Goal: Find specific page/section: Find specific page/section

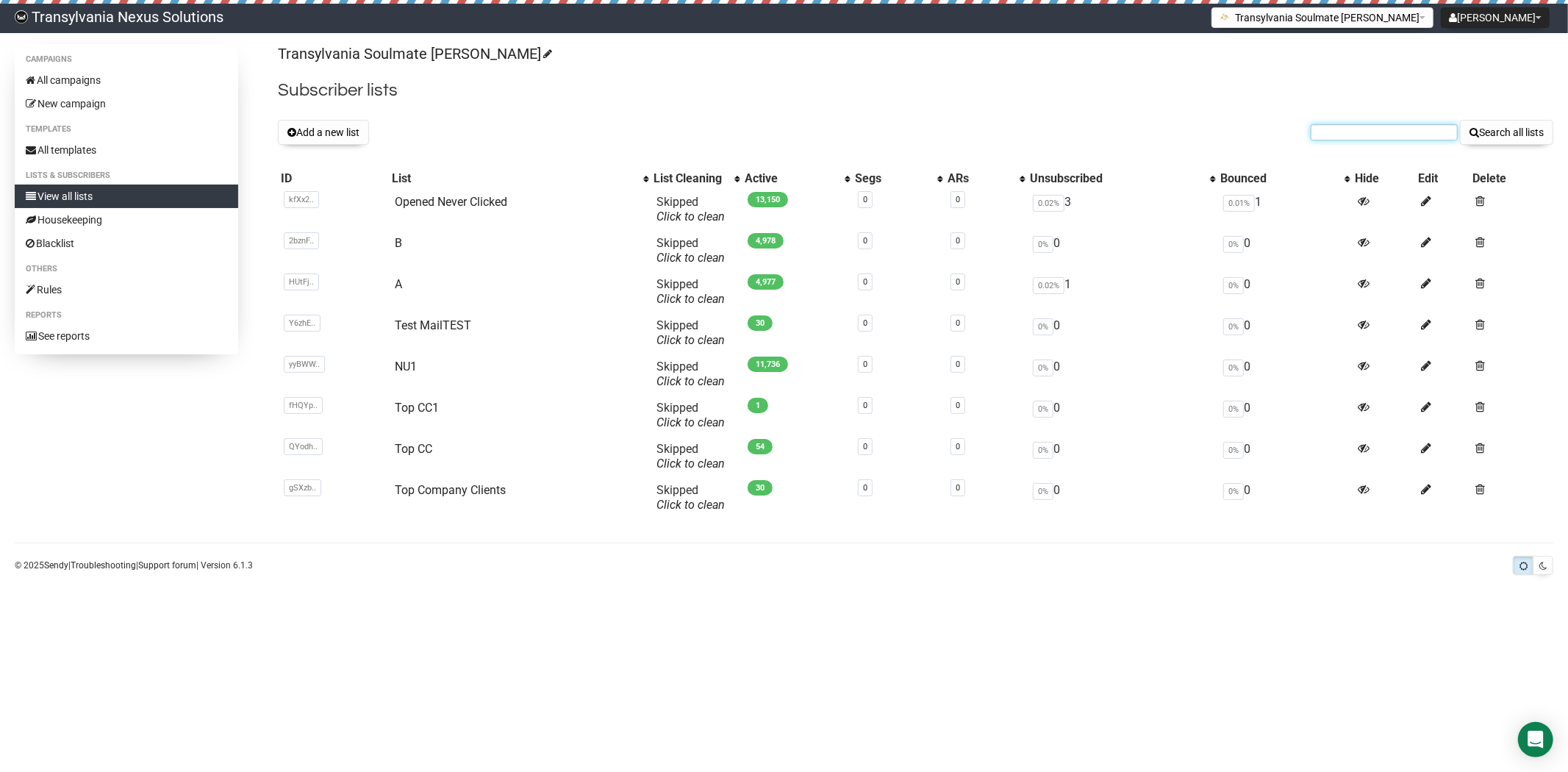
click at [1415, 136] on input "text" at bounding box center [1384, 132] width 147 height 17
paste input "irene_m@sunrise.ch"
type input "irene_m@sunrise.ch"
click at [1460, 120] on button "Search all lists" at bounding box center [1506, 132] width 94 height 25
click at [1345, 143] on form "Search all lists" at bounding box center [1433, 132] width 243 height 25
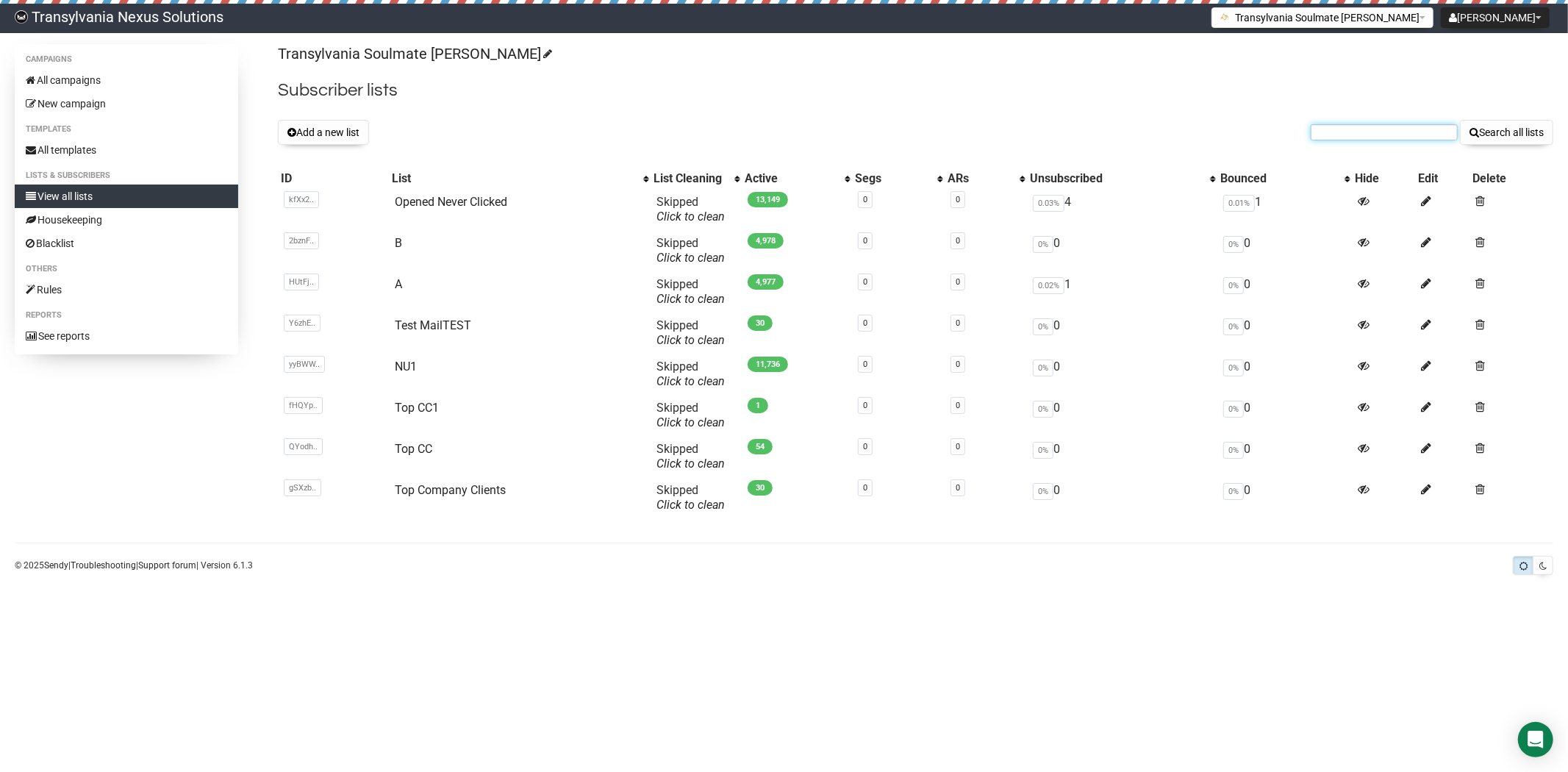
click at [1341, 136] on input "text" at bounding box center [1384, 132] width 147 height 17
type input "radutarean"
click at [1460, 120] on button "Search all lists" at bounding box center [1506, 132] width 94 height 25
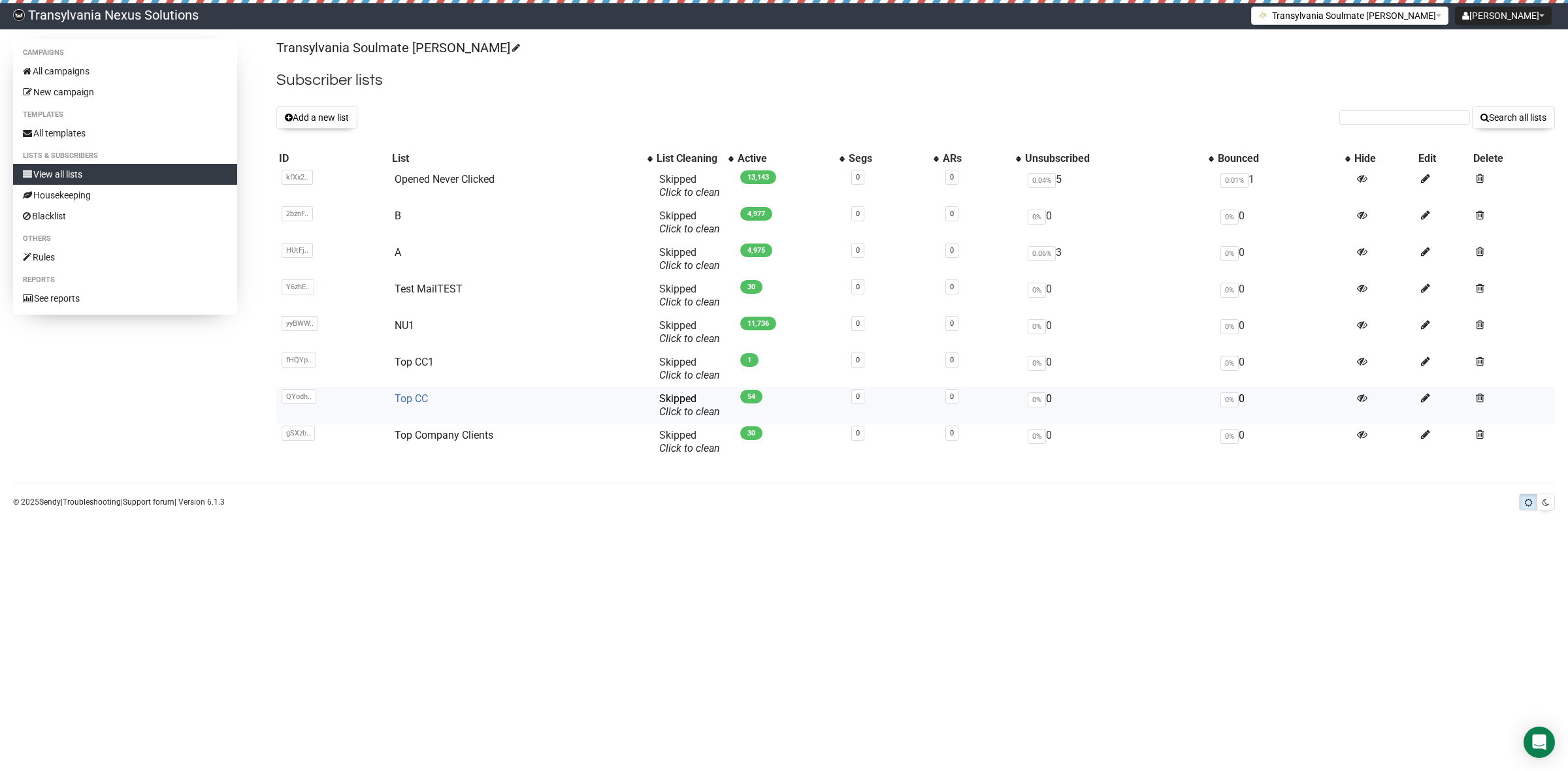
drag, startPoint x: 421, startPoint y: 392, endPoint x: 428, endPoint y: 405, distance: 14.8
click at [419, 394] on link "Top CC" at bounding box center [411, 398] width 33 height 12
click at [412, 403] on link "Top CC" at bounding box center [411, 398] width 33 height 12
click at [417, 398] on link "Top CC" at bounding box center [411, 398] width 33 height 12
click at [412, 405] on td "Top CC" at bounding box center [521, 405] width 265 height 36
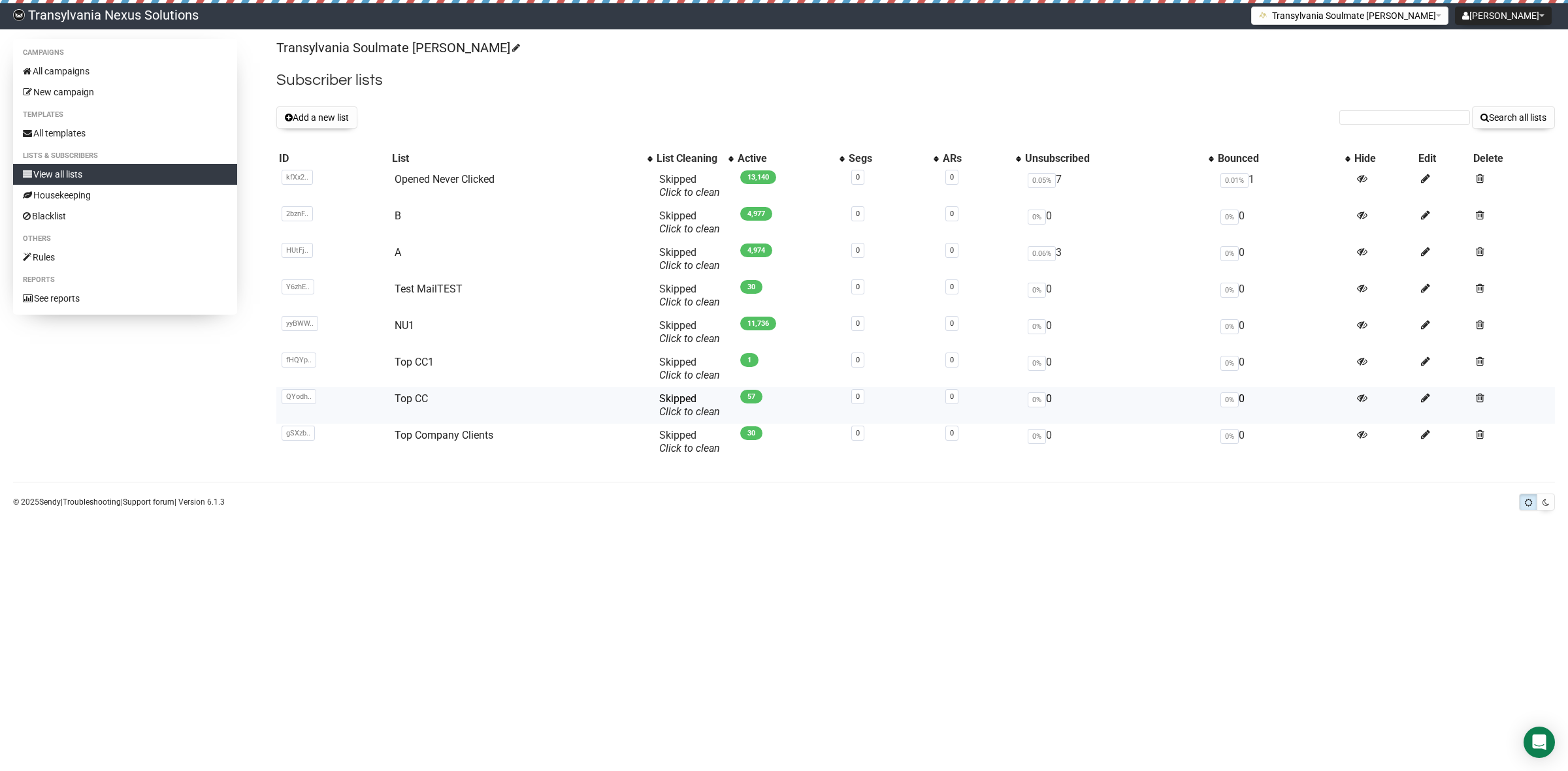
click at [429, 398] on td "Top CC" at bounding box center [521, 405] width 265 height 36
click at [422, 398] on link "Top CC" at bounding box center [411, 398] width 33 height 12
